Goal: Information Seeking & Learning: Check status

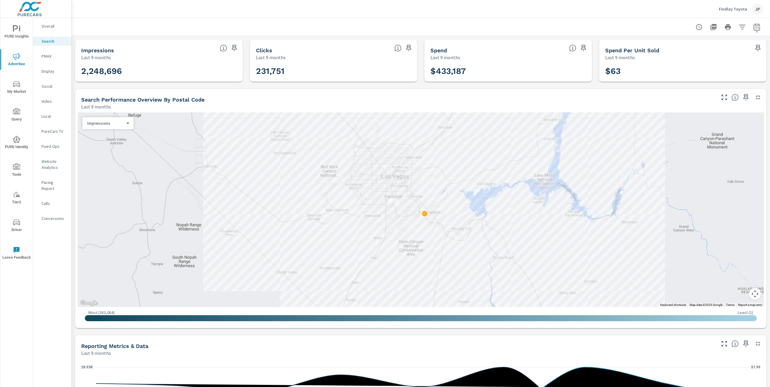
scroll to position [290, 0]
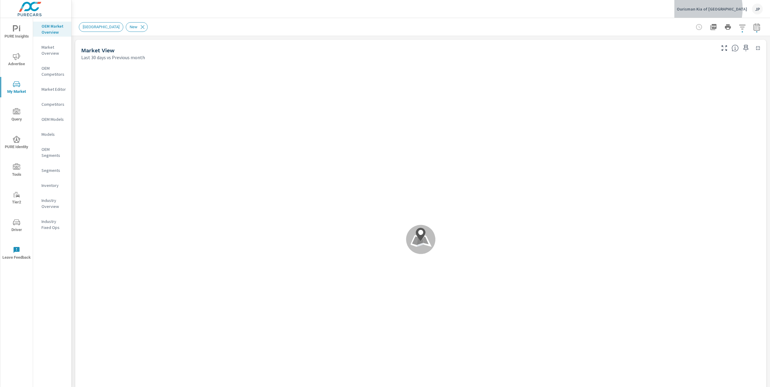
click at [713, 9] on p "Ourisman Kia of Bethesda" at bounding box center [712, 8] width 70 height 5
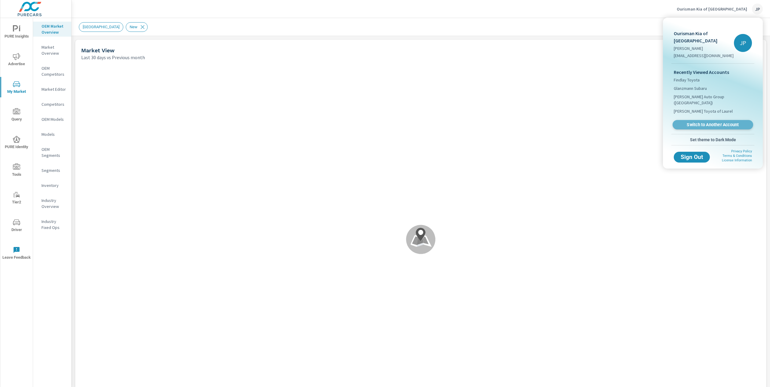
click at [690, 122] on span "Switch to Another Account" at bounding box center [713, 125] width 74 height 6
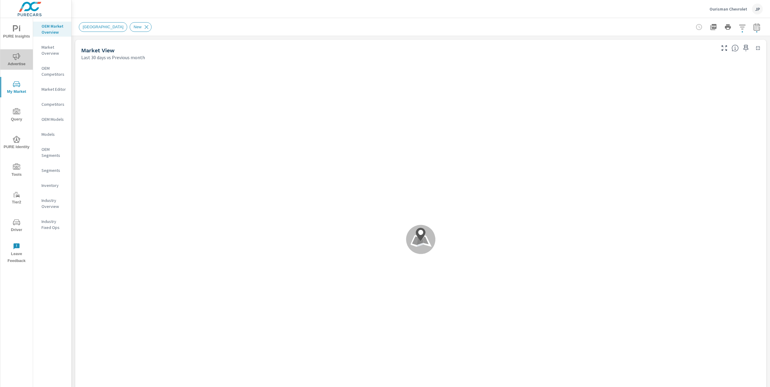
click at [14, 60] on span "Advertise" at bounding box center [16, 60] width 29 height 15
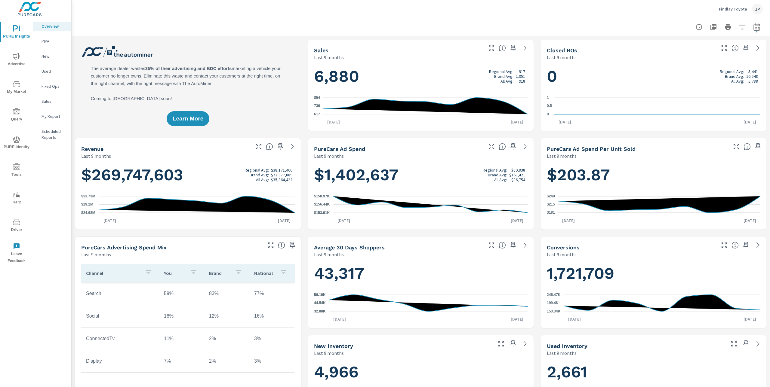
scroll to position [82, 0]
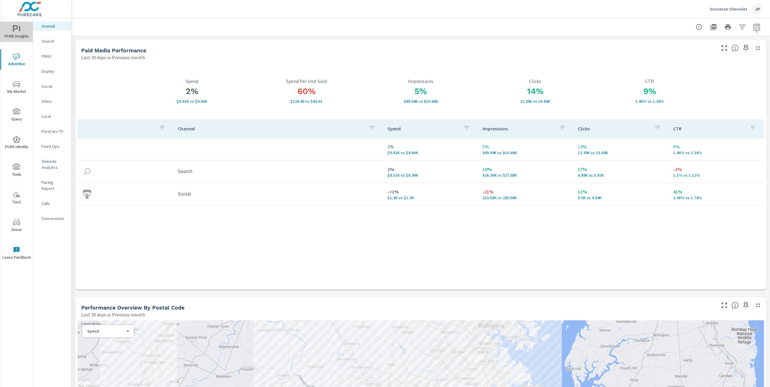
click at [13, 28] on icon "nav menu" at bounding box center [15, 28] width 5 height 6
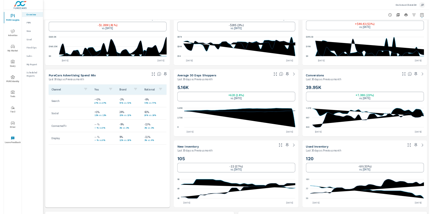
scroll to position [253, 0]
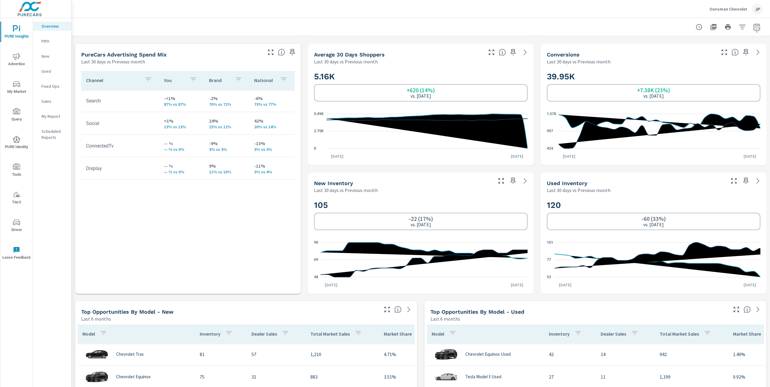
click at [501, 254] on icon at bounding box center [428, 263] width 214 height 27
